Goal: Share content: Share content

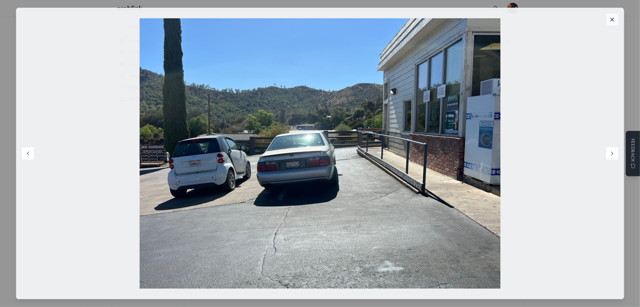
click at [615, 20] on icon at bounding box center [612, 19] width 6 height 6
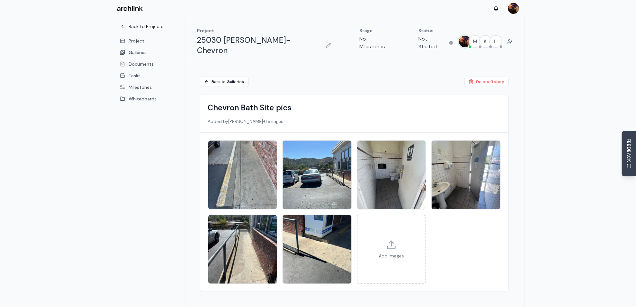
click at [135, 28] on link "Back to Projects" at bounding box center [148, 26] width 56 height 6
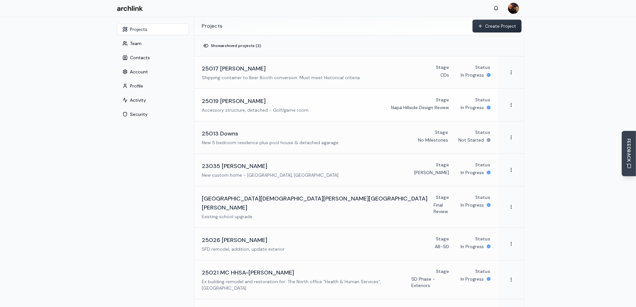
click at [235, 101] on h3 "25019 [PERSON_NAME]" at bounding box center [234, 101] width 64 height 9
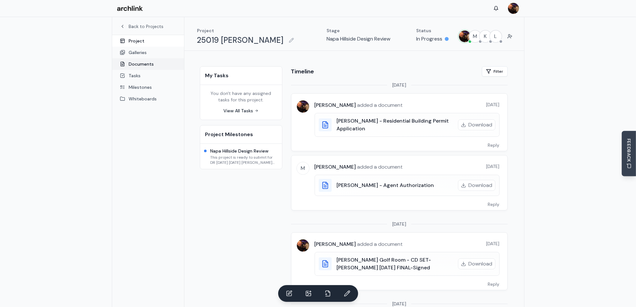
click at [146, 65] on link "Documents" at bounding box center [148, 64] width 72 height 12
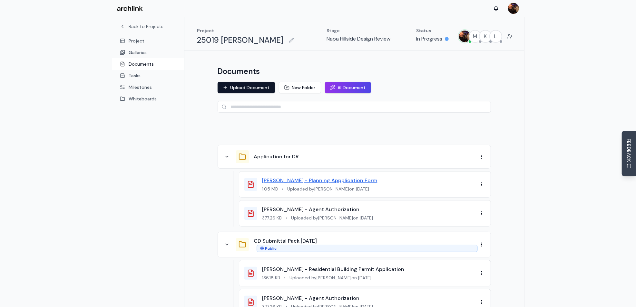
click at [304, 182] on link "[PERSON_NAME] - Planning Appplication Form" at bounding box center [319, 180] width 115 height 7
click at [300, 88] on button "New Folder" at bounding box center [300, 88] width 42 height 12
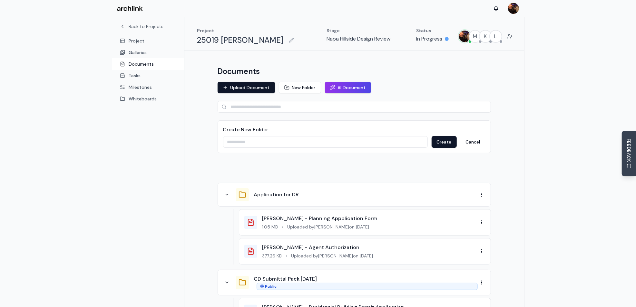
click at [263, 141] on input at bounding box center [325, 142] width 205 height 12
type input "**********"
click at [440, 141] on button "Create" at bounding box center [443, 142] width 25 height 12
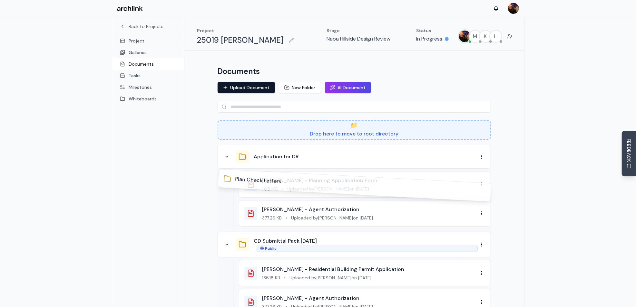
drag, startPoint x: 239, startPoint y: 181, endPoint x: 237, endPoint y: 134, distance: 47.4
click at [237, 134] on div "Documents Upload Document New Folder AI Document 📁 Drop here to move to root di…" at bounding box center [354, 309] width 289 height 500
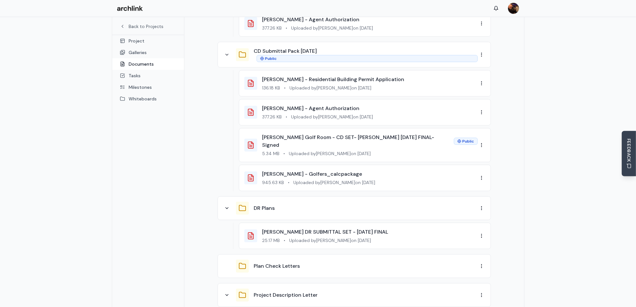
scroll to position [202, 0]
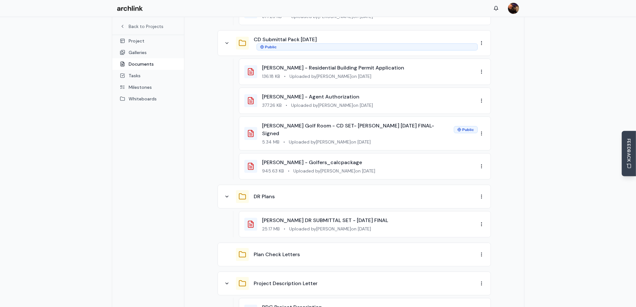
click at [253, 248] on div "Plan Check Letters" at bounding box center [350, 254] width 254 height 13
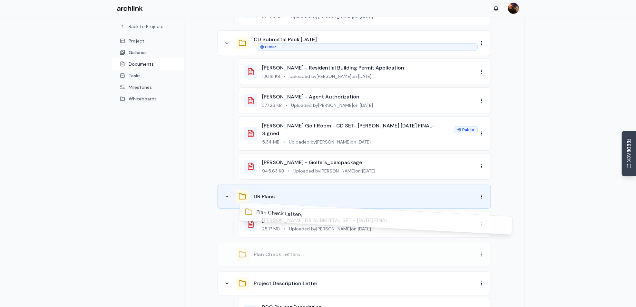
drag, startPoint x: 244, startPoint y: 246, endPoint x: 242, endPoint y: 184, distance: 62.2
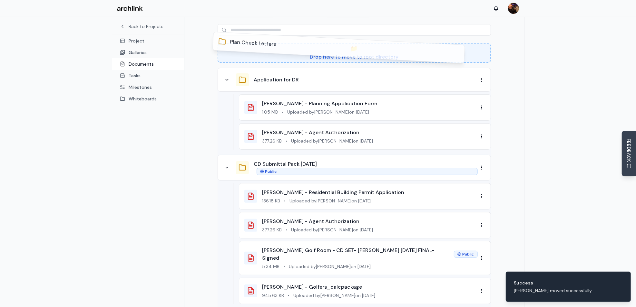
scroll to position [71, 0]
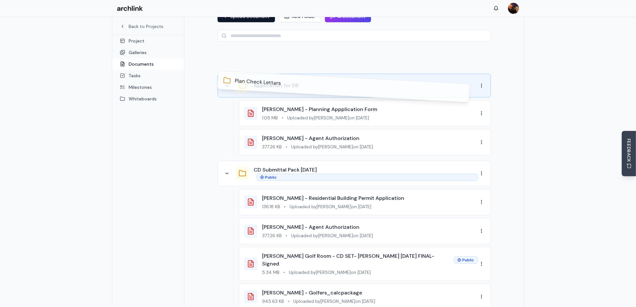
drag, startPoint x: 264, startPoint y: 216, endPoint x: 244, endPoint y: 91, distance: 126.7
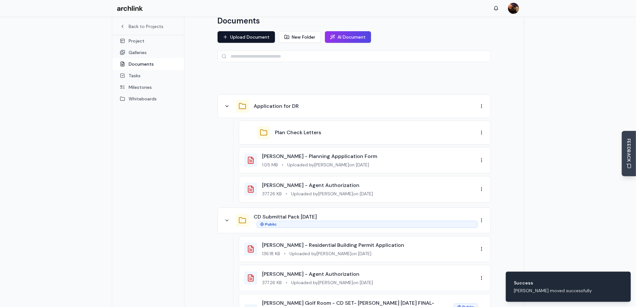
scroll to position [39, 0]
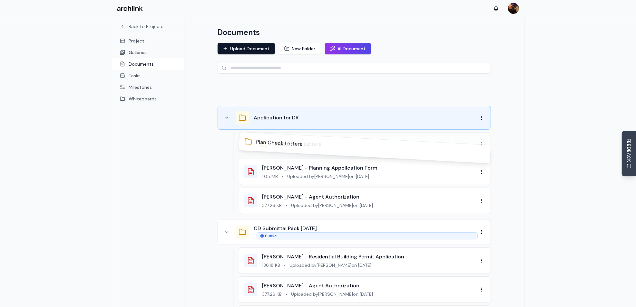
drag, startPoint x: 262, startPoint y: 145, endPoint x: 244, endPoint y: 124, distance: 26.9
click at [244, 124] on div "Documents Upload Document New Folder AI Document Application for DR Plan Check …" at bounding box center [354, 268] width 289 height 497
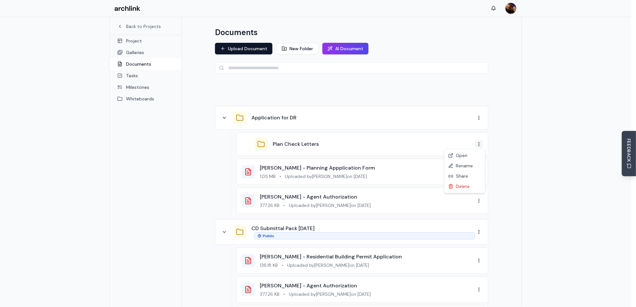
click at [481, 145] on html "Back to Projects Project Galleries Documents Tasks Milestones Whiteboards Proje…" at bounding box center [318, 251] width 636 height 581
click at [455, 143] on html "Back to Projects Project Galleries Documents Tasks Milestones Whiteboards Proje…" at bounding box center [320, 251] width 640 height 581
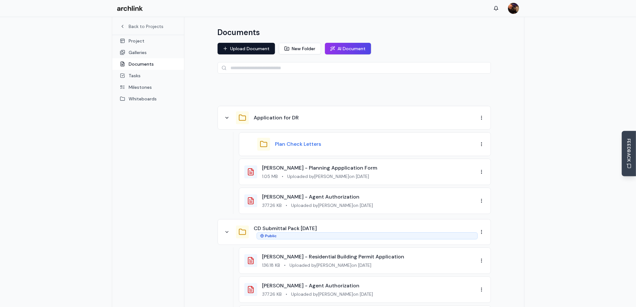
click at [304, 143] on button "Plan Check Letters" at bounding box center [298, 144] width 46 height 8
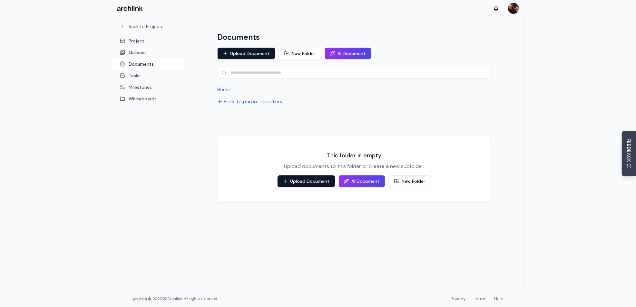
scroll to position [34, 0]
click at [320, 182] on button "Upload Document" at bounding box center [305, 182] width 57 height 12
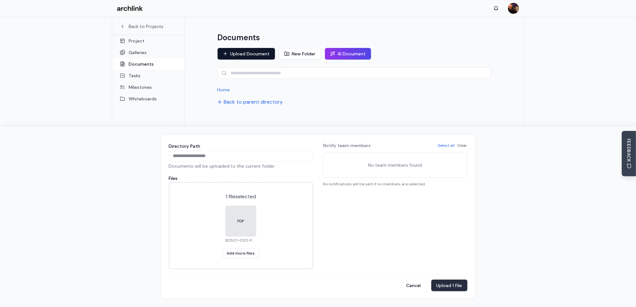
click at [451, 285] on button "Upload 1 File" at bounding box center [449, 286] width 36 height 12
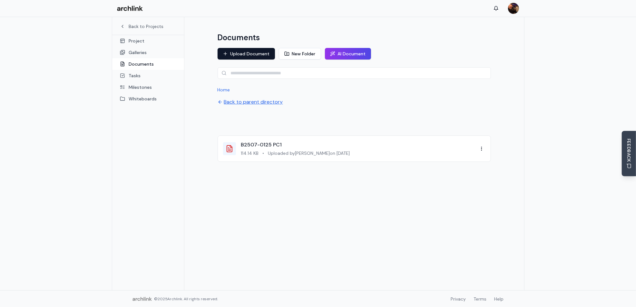
click at [247, 101] on button "Back to parent directory" at bounding box center [249, 102] width 65 height 8
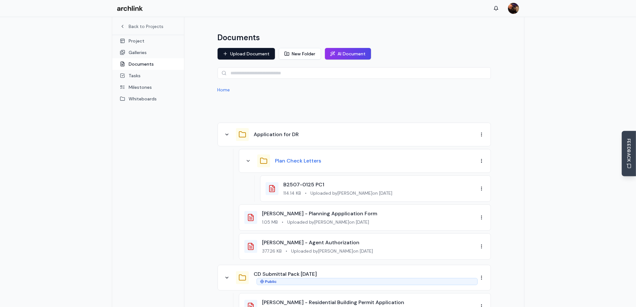
click at [304, 160] on button "Plan Check Letters" at bounding box center [298, 161] width 46 height 8
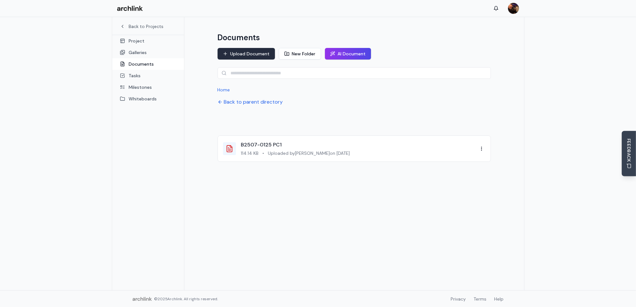
click at [252, 54] on button "Upload Document" at bounding box center [245, 54] width 57 height 12
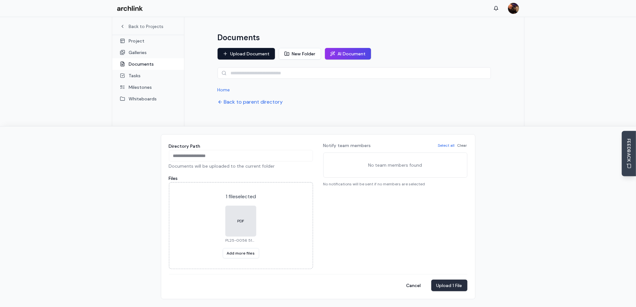
click at [451, 285] on button "Upload 1 File" at bounding box center [449, 286] width 36 height 12
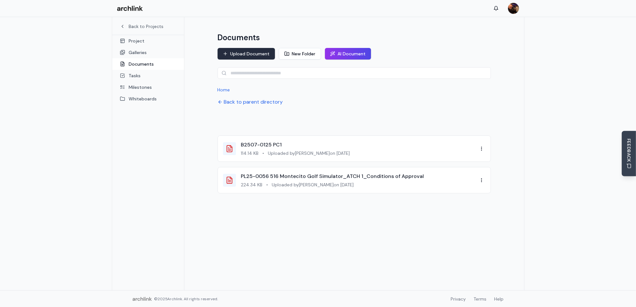
click at [250, 54] on button "Upload Document" at bounding box center [245, 54] width 57 height 12
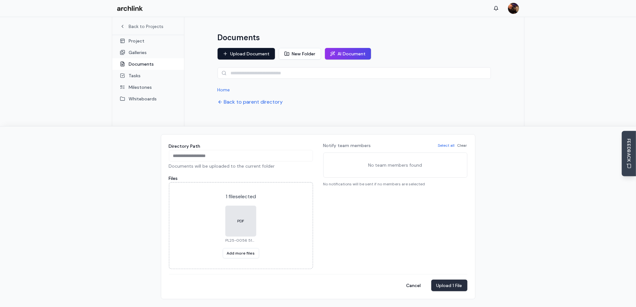
click at [445, 289] on button "Upload 1 File" at bounding box center [449, 286] width 36 height 12
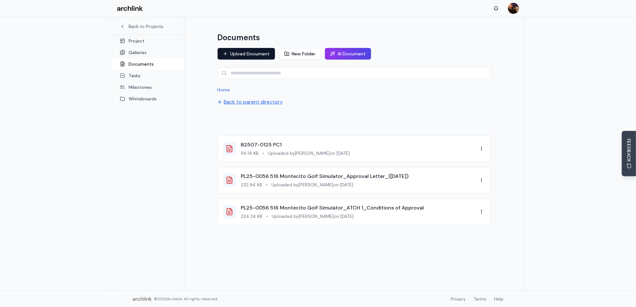
click at [240, 103] on button "Back to parent directory" at bounding box center [249, 102] width 65 height 8
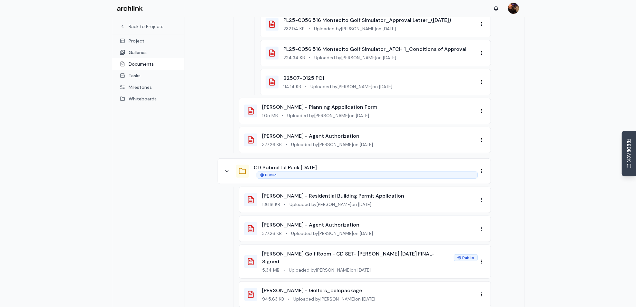
scroll to position [227, 0]
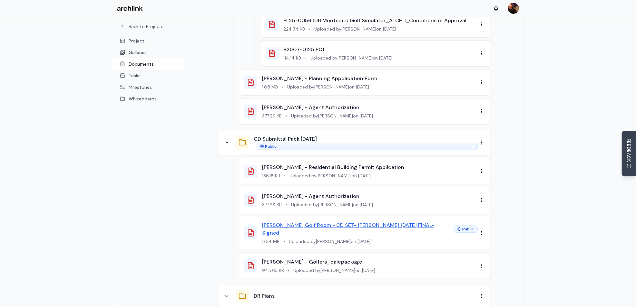
click at [340, 223] on link "[PERSON_NAME] Golf Room - CD SET- [PERSON_NAME] [DATE] FINAL-Signed" at bounding box center [348, 229] width 172 height 14
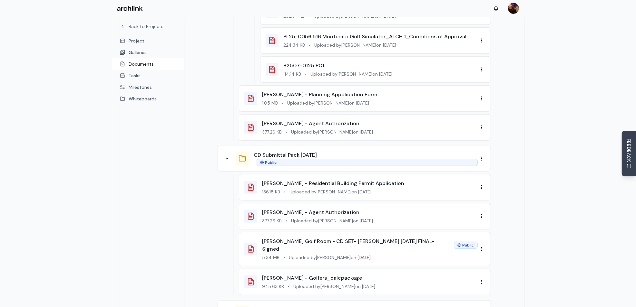
scroll to position [195, 0]
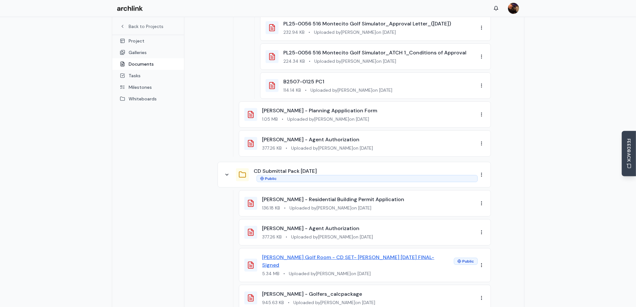
click at [333, 255] on link "[PERSON_NAME] Golf Room - CD SET- [PERSON_NAME] [DATE] FINAL-Signed" at bounding box center [348, 261] width 172 height 14
click at [482, 86] on html "Back to Projects Project Galleries Documents Tasks Milestones Whiteboards Proje…" at bounding box center [320, 144] width 640 height 679
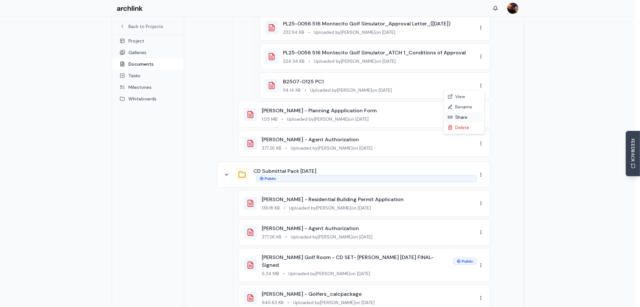
click at [464, 118] on div "Share" at bounding box center [465, 117] width 38 height 10
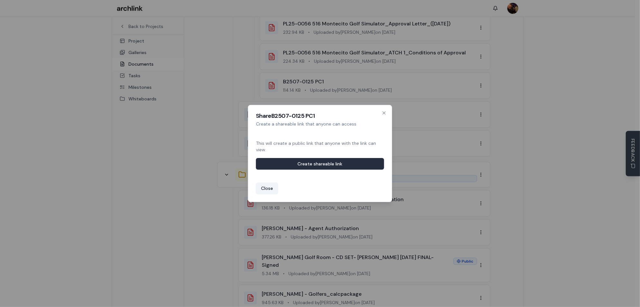
click at [342, 164] on button "Create shareable link" at bounding box center [320, 164] width 128 height 12
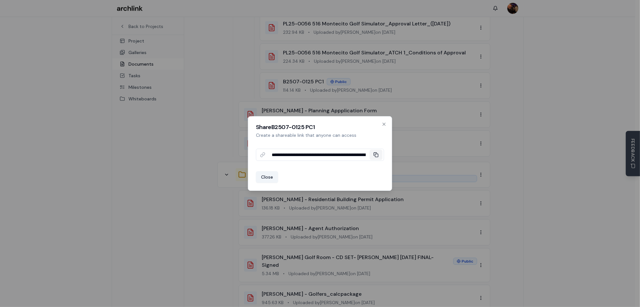
click at [377, 155] on icon at bounding box center [376, 154] width 5 height 5
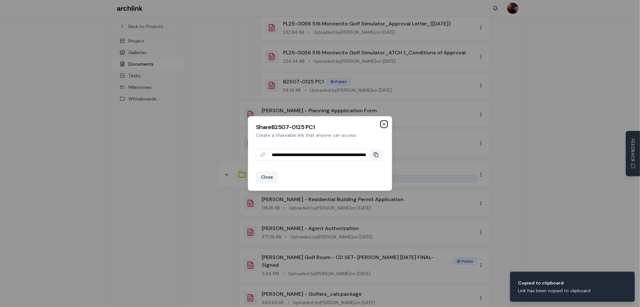
click at [385, 125] on icon "button" at bounding box center [384, 124] width 5 height 5
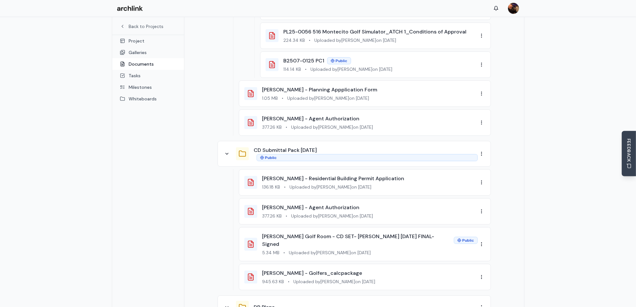
scroll to position [227, 0]
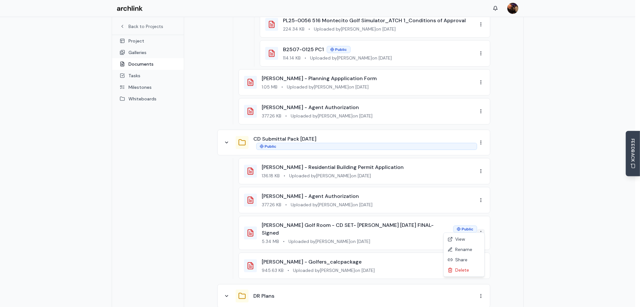
click at [480, 227] on html "Back to Projects Project Galleries Documents Tasks Milestones Whiteboards Proje…" at bounding box center [320, 112] width 640 height 679
click at [464, 260] on div "Share" at bounding box center [465, 260] width 38 height 10
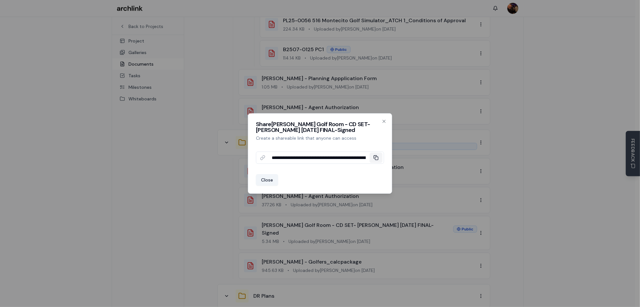
click at [377, 159] on icon at bounding box center [376, 157] width 5 height 5
click at [267, 178] on button "Close" at bounding box center [267, 180] width 22 height 12
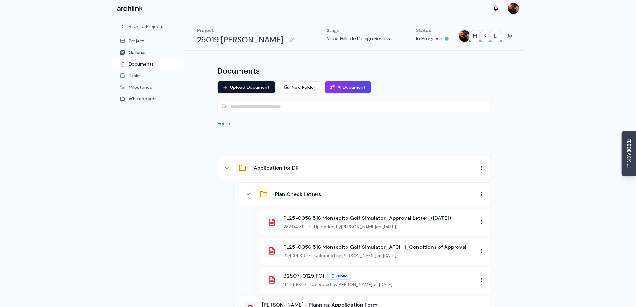
scroll to position [0, 0]
click at [144, 25] on link "Back to Projects" at bounding box center [148, 26] width 56 height 6
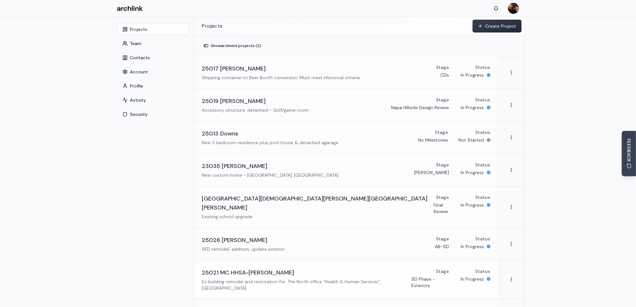
click at [287, 279] on p "Ex building remodel and restoration for: The North office "Health & Human Servi…" at bounding box center [306, 285] width 209 height 13
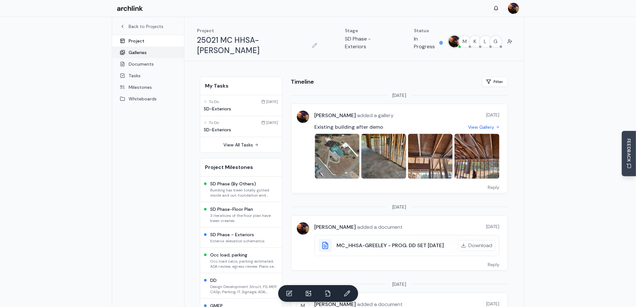
click at [137, 53] on link "Galleries" at bounding box center [148, 53] width 72 height 12
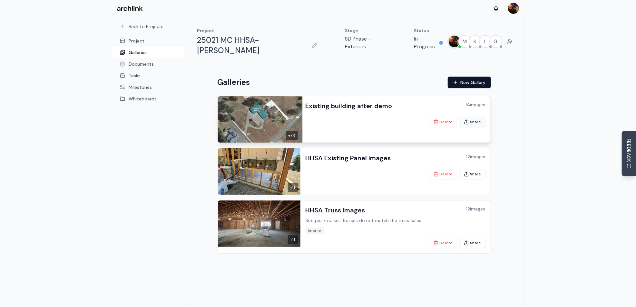
click at [471, 117] on button "Share" at bounding box center [472, 122] width 26 height 10
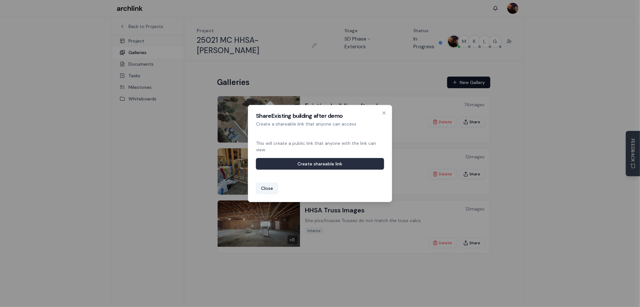
click at [351, 164] on button "Create shareable link" at bounding box center [320, 164] width 128 height 12
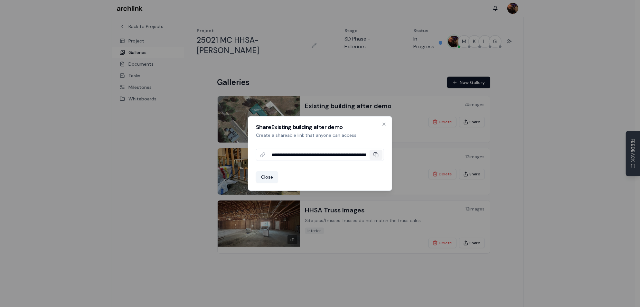
click at [375, 155] on rect at bounding box center [376, 155] width 3 height 3
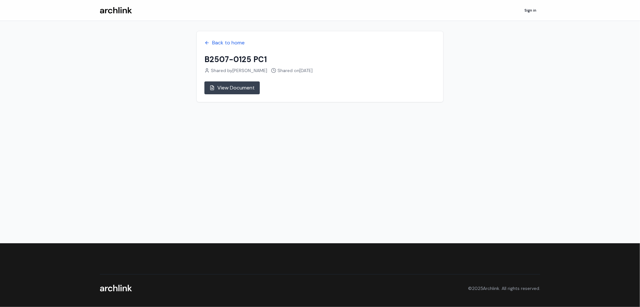
click at [243, 87] on link "View Document" at bounding box center [232, 88] width 55 height 13
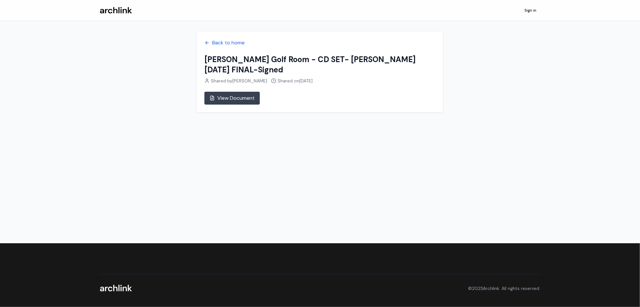
click at [243, 92] on link "View Document" at bounding box center [232, 98] width 55 height 13
